Goal: Check status: Check status

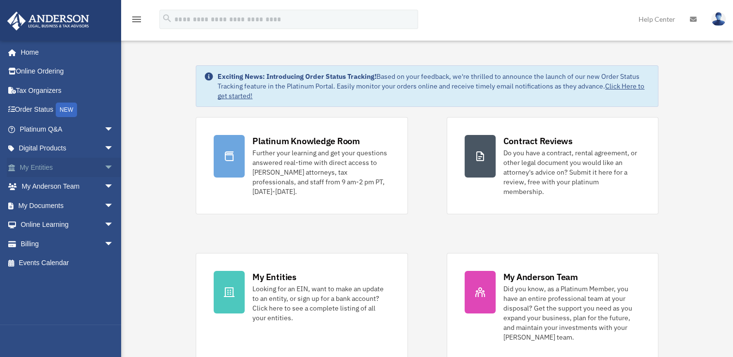
click at [85, 164] on link "My Entities arrow_drop_down" at bounding box center [68, 167] width 122 height 19
click at [104, 163] on span "arrow_drop_down" at bounding box center [113, 168] width 19 height 20
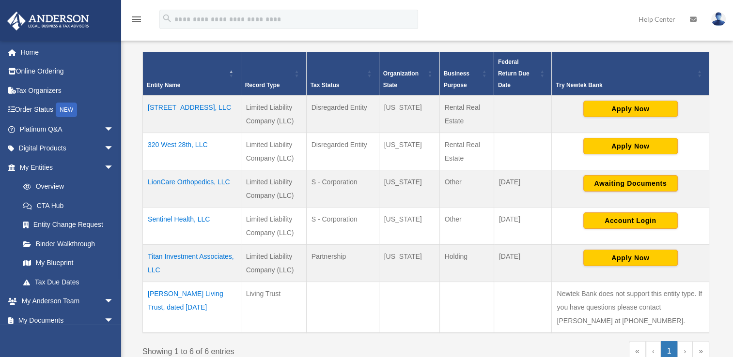
scroll to position [206, 0]
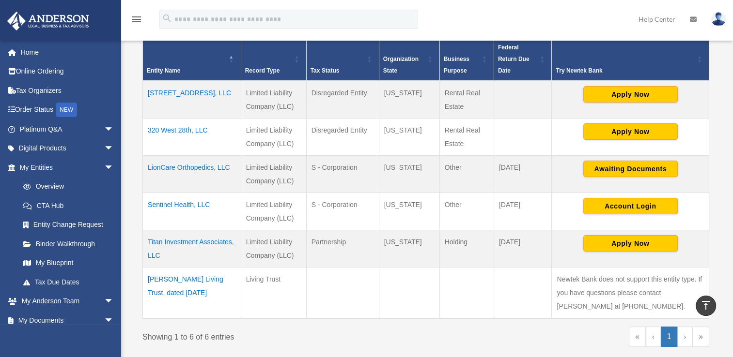
click at [185, 199] on td "Sentinel Health, LLC" at bounding box center [192, 211] width 98 height 37
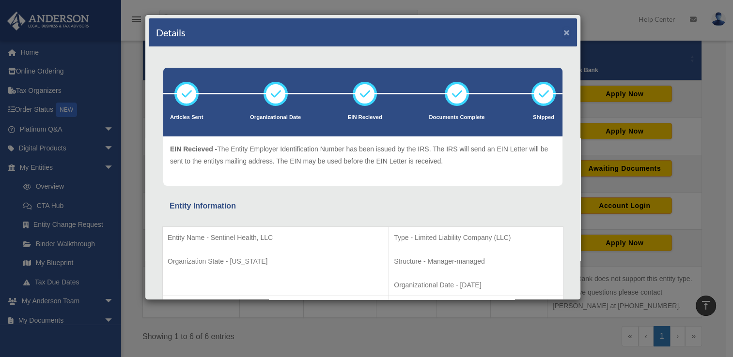
click at [563, 30] on button "×" at bounding box center [566, 32] width 6 height 10
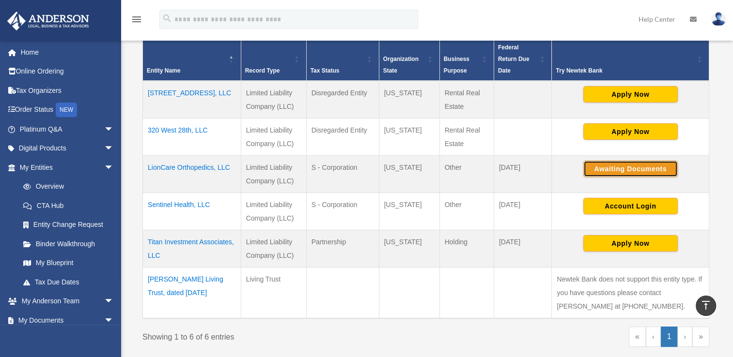
click at [637, 168] on button "Awaiting Documents" at bounding box center [630, 169] width 94 height 16
click at [721, 18] on img at bounding box center [718, 19] width 15 height 14
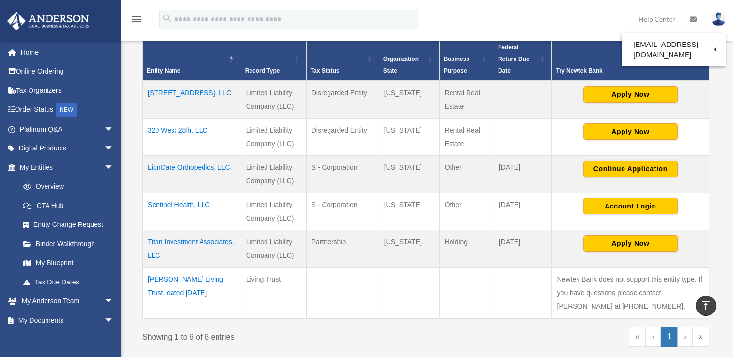
drag, startPoint x: 523, startPoint y: 92, endPoint x: 507, endPoint y: 307, distance: 215.7
click at [507, 307] on div "menu search Site Menu add [EMAIL_ADDRESS][DOMAIN_NAME] My Profile Reset Passwor…" at bounding box center [366, 128] width 733 height 668
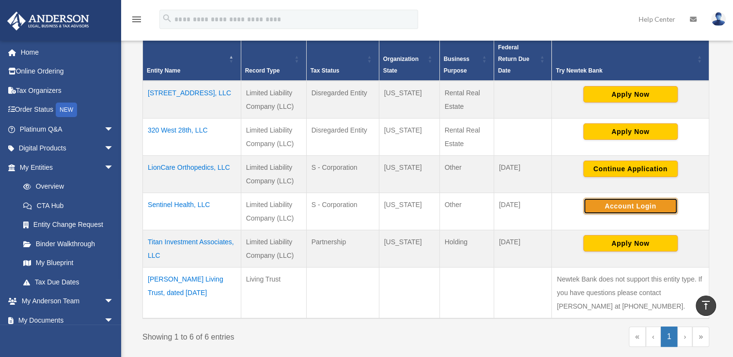
click at [613, 205] on button "Account Login" at bounding box center [630, 206] width 94 height 16
